Goal: Transaction & Acquisition: Book appointment/travel/reservation

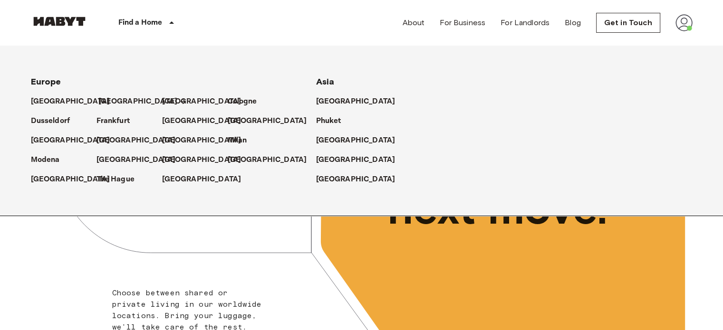
click at [109, 103] on p "[GEOGRAPHIC_DATA]" at bounding box center [137, 101] width 79 height 11
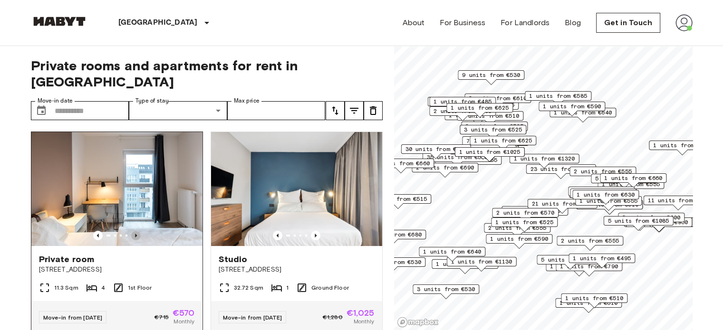
click at [136, 231] on icon "Previous image" at bounding box center [136, 236] width 10 height 10
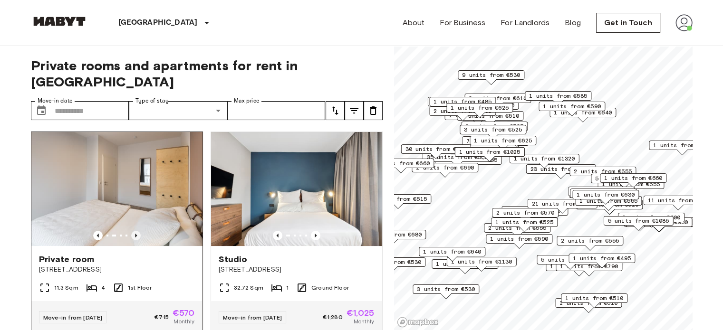
click at [136, 231] on icon "Previous image" at bounding box center [136, 236] width 10 height 10
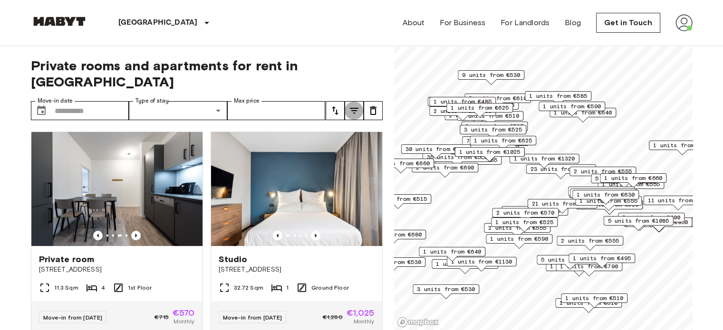
click at [346, 101] on button "tune" at bounding box center [353, 110] width 19 height 19
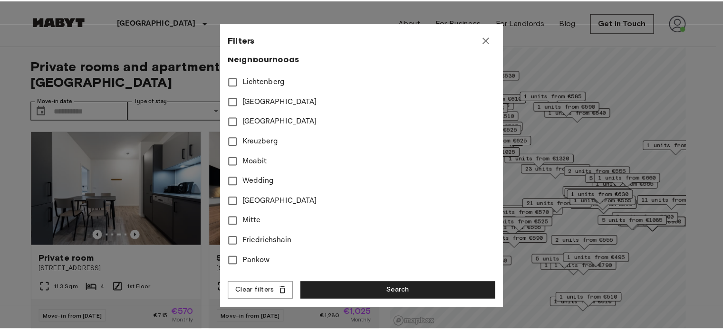
scroll to position [285, 0]
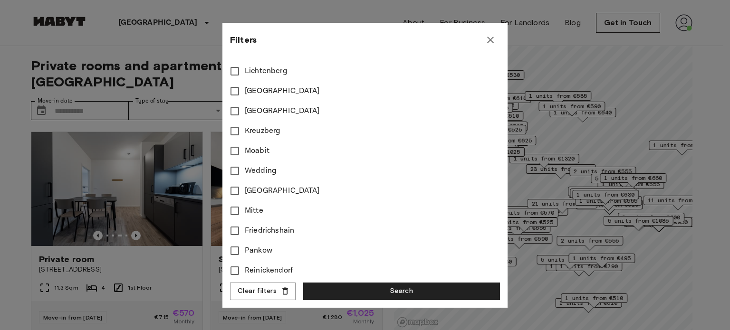
click at [262, 211] on span "Mitte" at bounding box center [254, 210] width 19 height 11
type input "****"
type input "**"
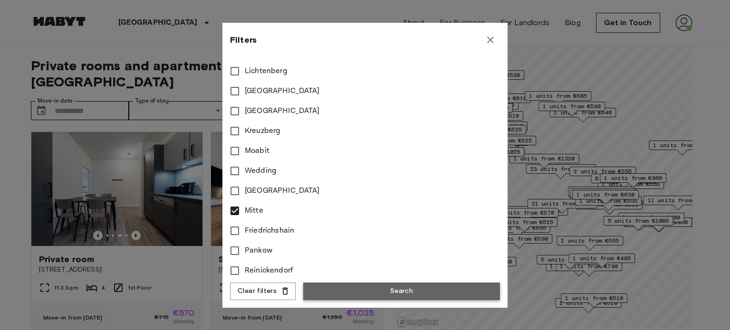
click at [419, 287] on button "Search" at bounding box center [401, 292] width 197 height 18
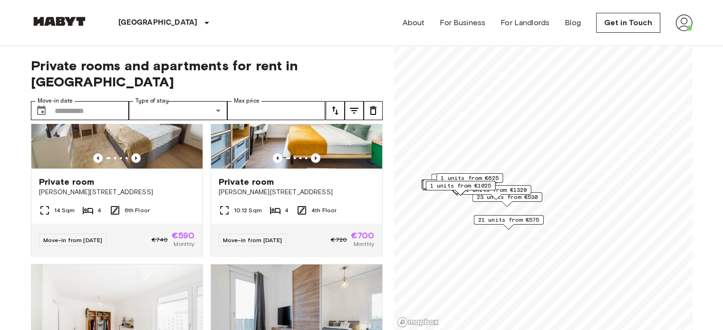
scroll to position [3706, 0]
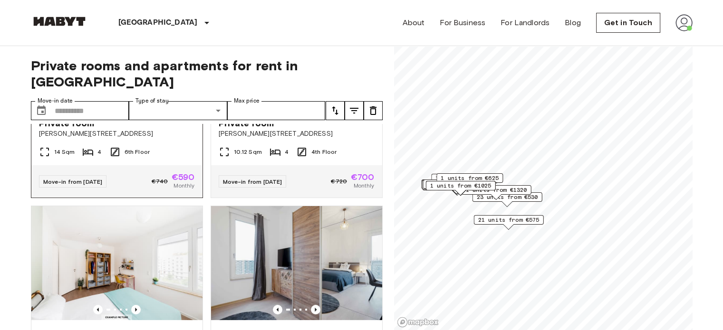
click at [128, 156] on span "6th Floor" at bounding box center [136, 152] width 25 height 9
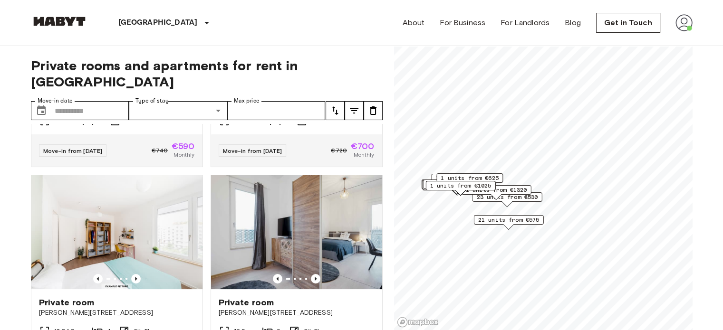
scroll to position [3754, 0]
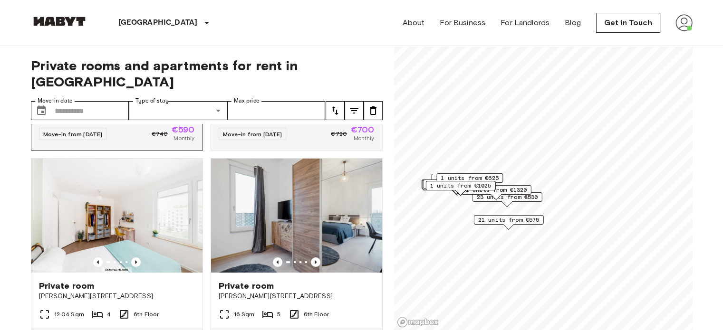
click at [167, 99] on div "Private room Klara Franke Straße 12" at bounding box center [116, 81] width 171 height 36
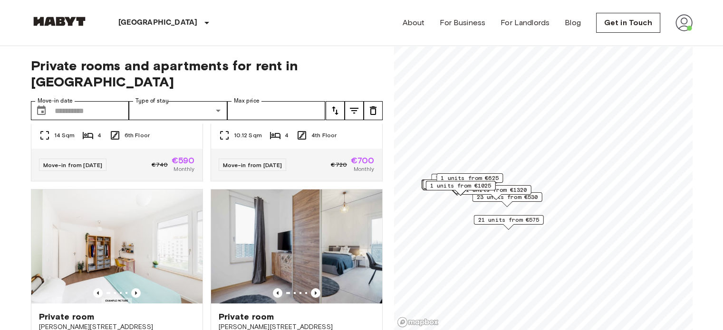
scroll to position [3706, 0]
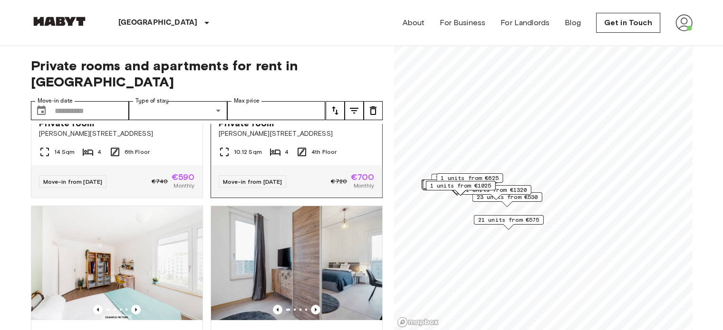
click at [345, 139] on span "Klara-Franke-Straße 20" at bounding box center [297, 134] width 156 height 10
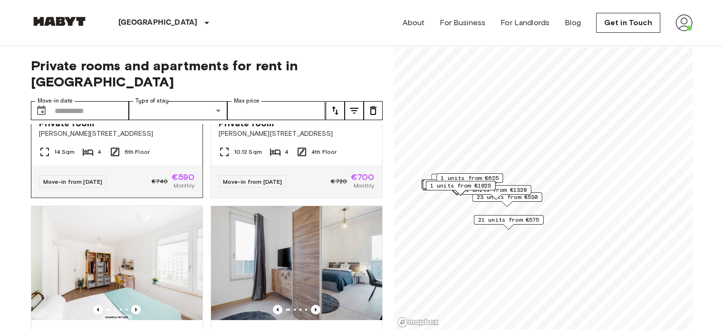
click at [173, 146] on div "Private room Klara Franke Straße 12" at bounding box center [116, 128] width 171 height 36
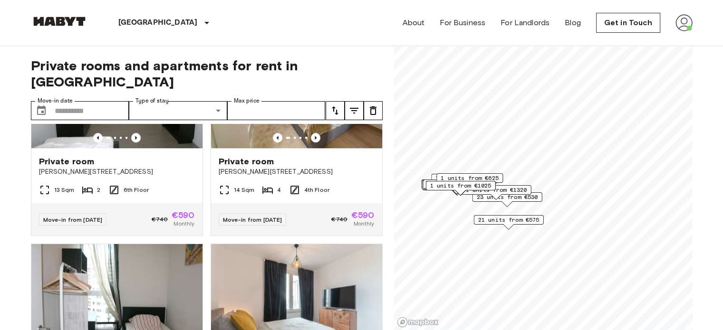
scroll to position [4514, 0]
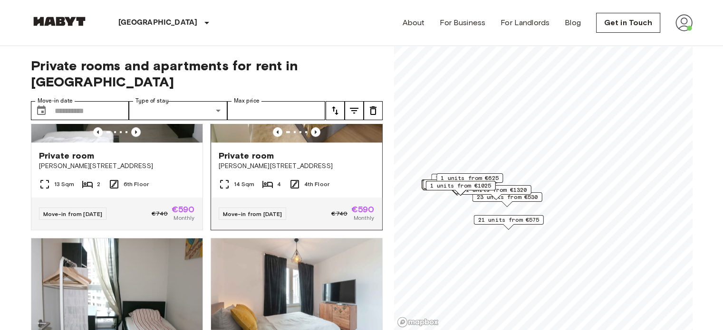
click at [347, 198] on div "14 Sqm 4 4th Floor" at bounding box center [296, 188] width 171 height 19
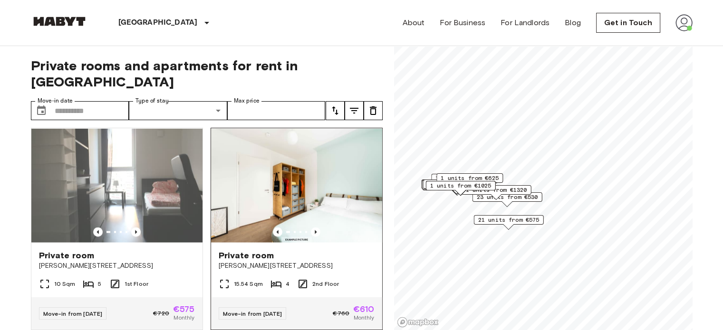
scroll to position [5464, 0]
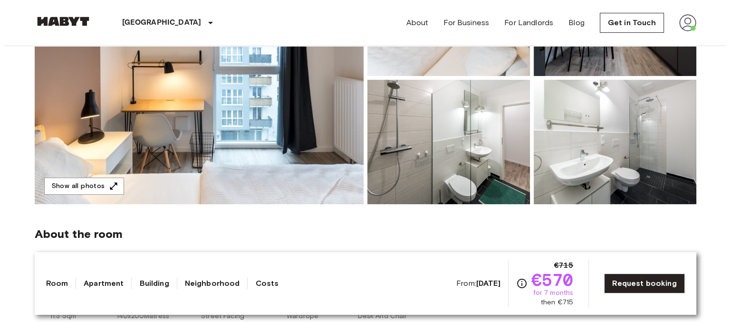
scroll to position [143, 0]
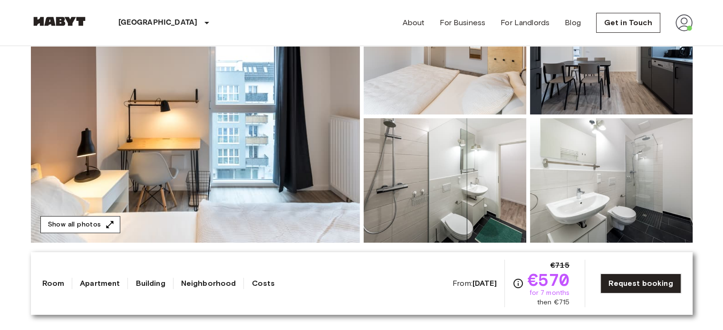
click at [111, 220] on icon "button" at bounding box center [110, 225] width 10 height 10
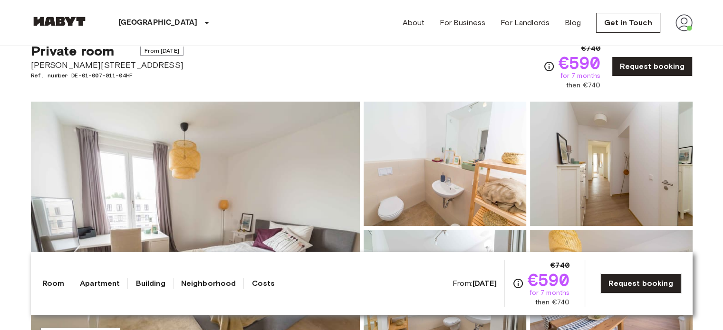
scroll to position [48, 0]
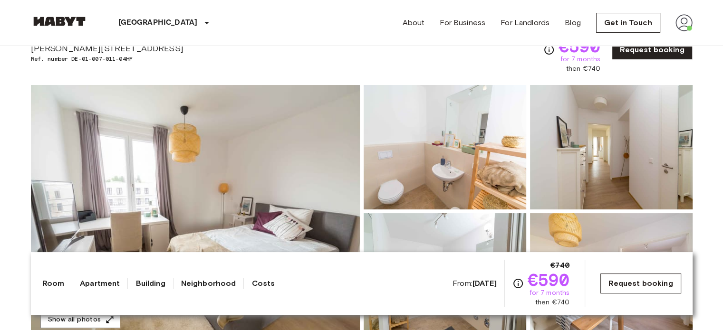
click at [655, 277] on link "Request booking" at bounding box center [640, 284] width 80 height 20
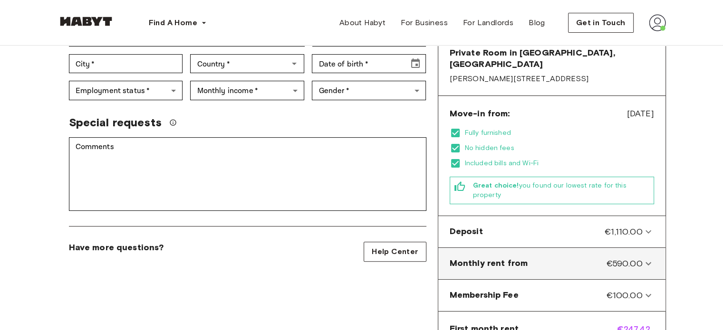
scroll to position [238, 0]
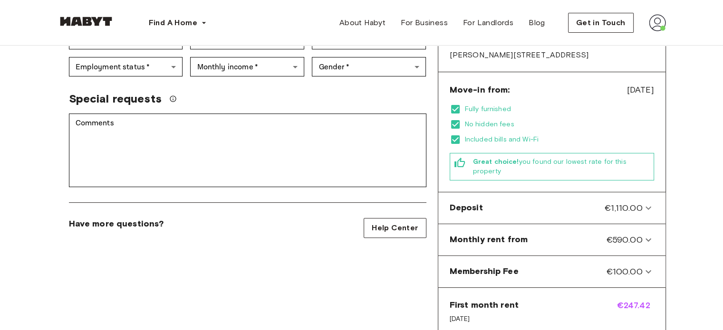
click at [391, 270] on div "Private Room in Berlin, Mitte Account details Email   * Email   * Phone number …" at bounding box center [247, 148] width 380 height 616
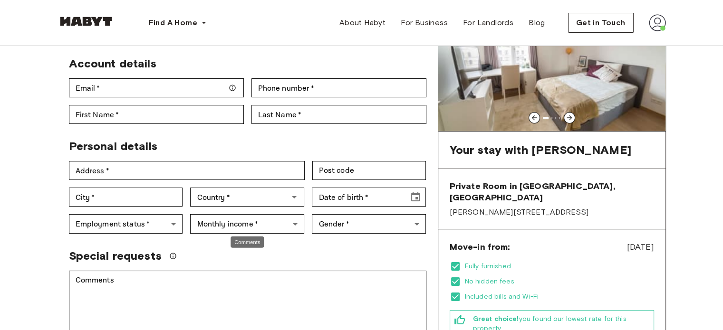
scroll to position [0, 0]
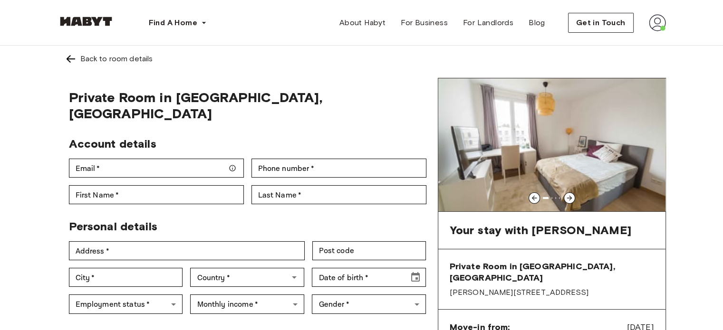
click at [574, 201] on div at bounding box center [569, 197] width 11 height 11
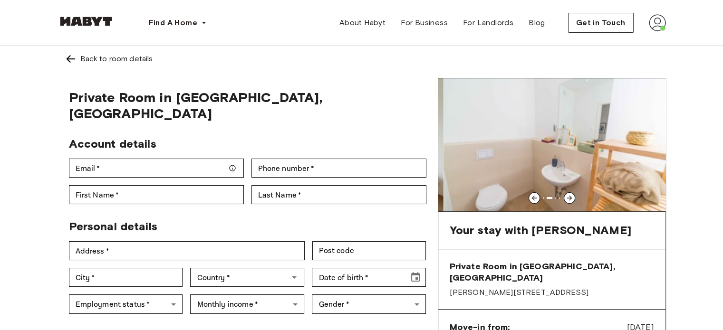
click at [574, 201] on div at bounding box center [569, 197] width 11 height 11
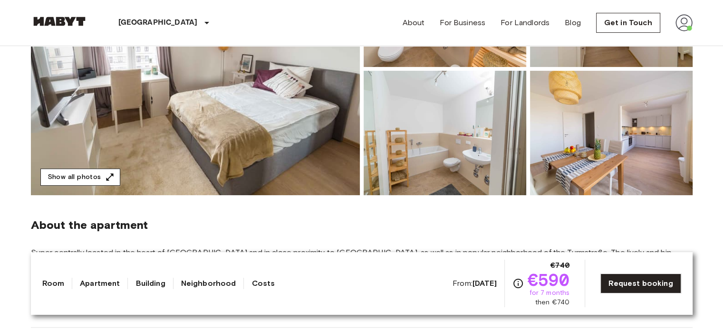
click at [100, 169] on button "Show all photos" at bounding box center [80, 178] width 80 height 18
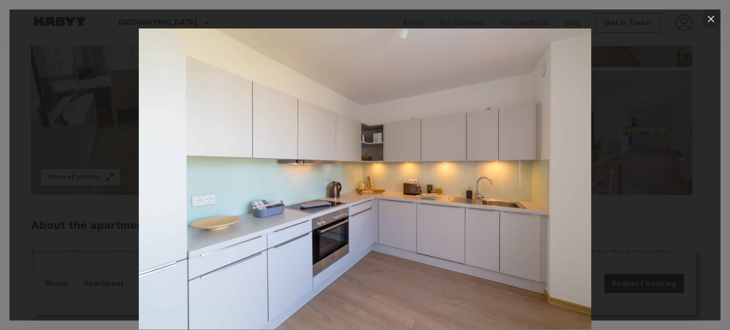
click at [707, 22] on icon "button" at bounding box center [710, 18] width 11 height 11
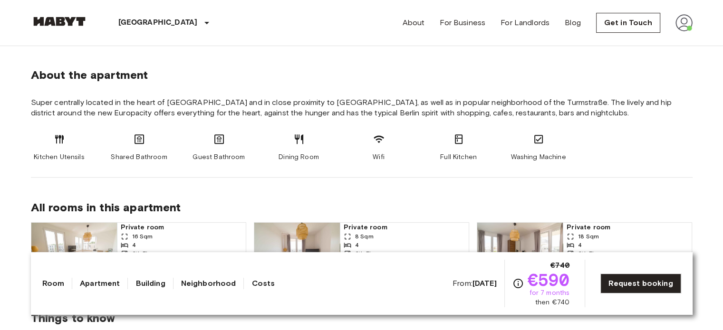
scroll to position [333, 0]
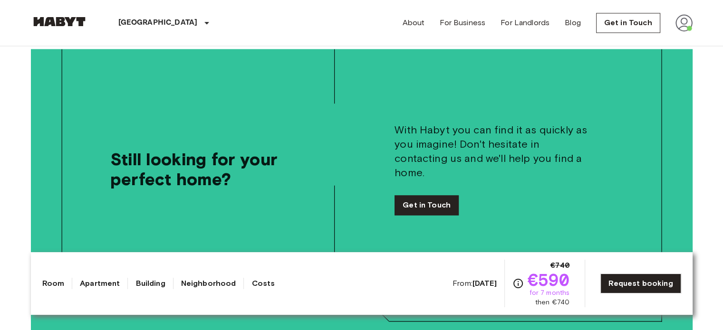
scroll to position [1568, 0]
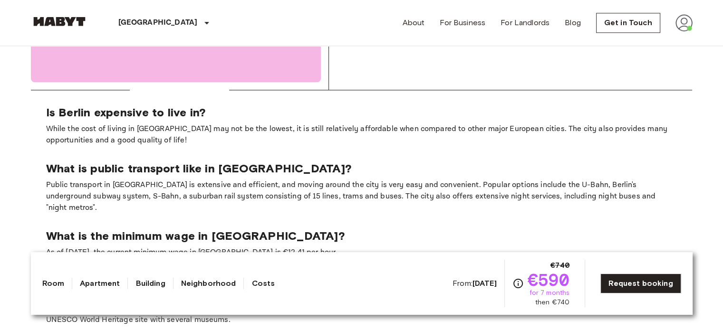
scroll to position [1188, 0]
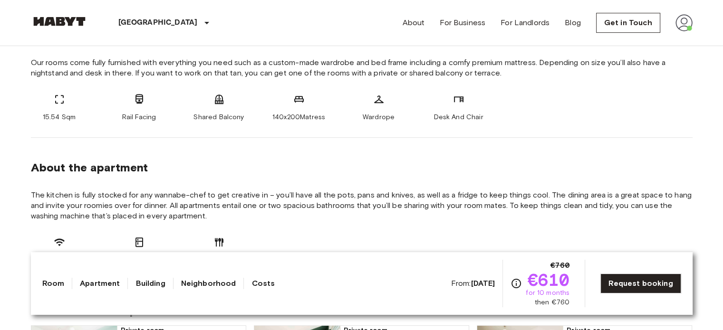
scroll to position [285, 0]
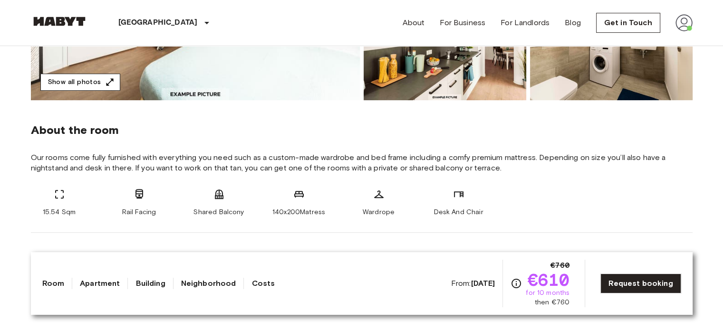
click at [76, 83] on button "Show all photos" at bounding box center [80, 83] width 80 height 18
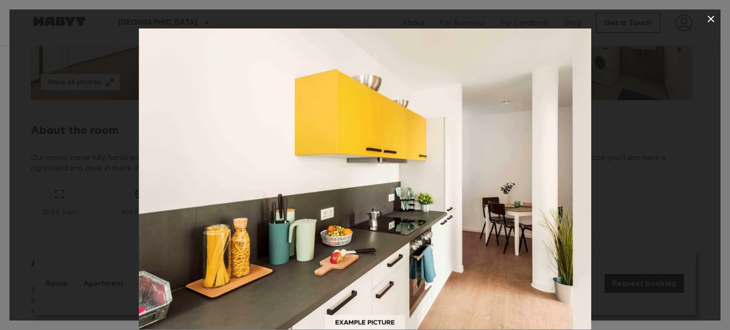
click at [711, 17] on icon "button" at bounding box center [710, 18] width 11 height 11
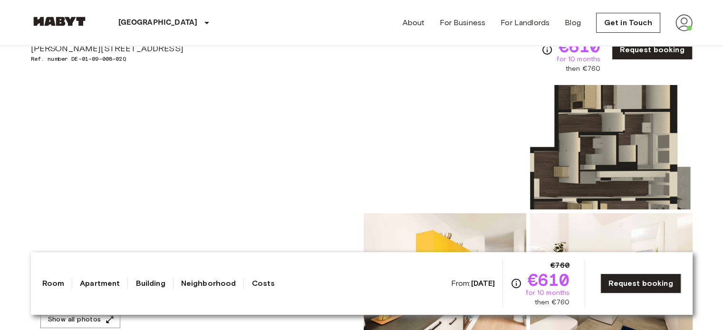
scroll to position [0, 0]
